Goal: Task Accomplishment & Management: Manage account settings

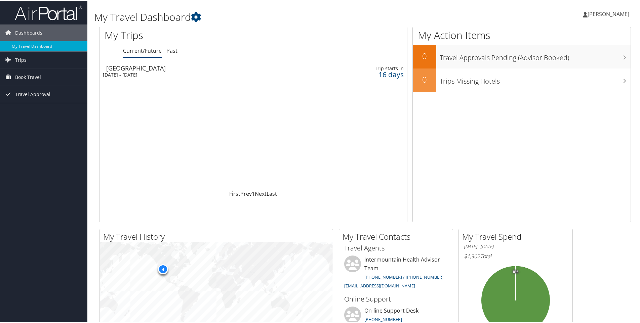
click at [137, 69] on div "[GEOGRAPHIC_DATA]" at bounding box center [201, 68] width 190 height 6
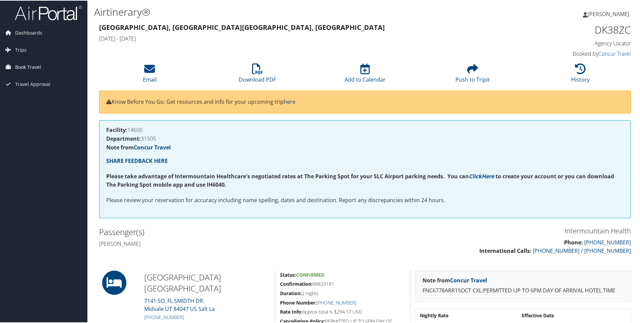
click at [36, 67] on span "Book Travel" at bounding box center [28, 66] width 26 height 17
click at [36, 99] on link "Book/Manage Online Trips" at bounding box center [43, 100] width 87 height 10
